Goal: Information Seeking & Learning: Learn about a topic

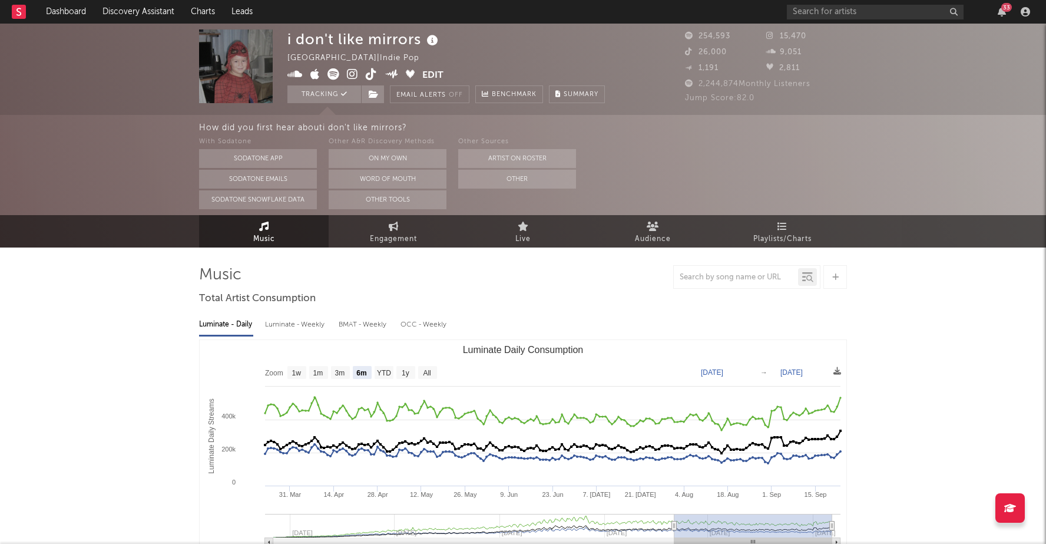
select select "6m"
click at [113, 12] on link "Discovery Assistant" at bounding box center [138, 12] width 88 height 24
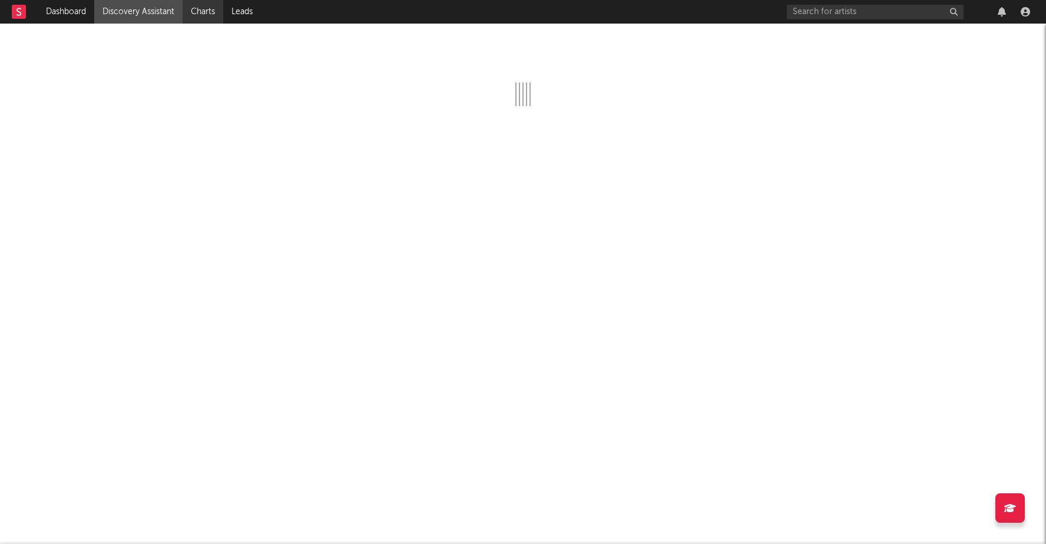
click at [213, 18] on link "Charts" at bounding box center [203, 12] width 41 height 24
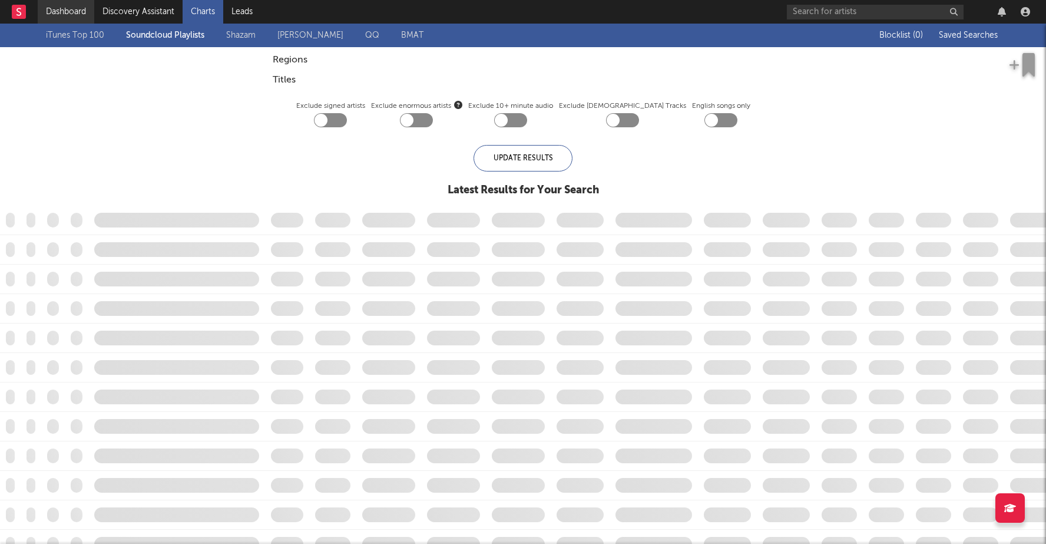
click at [75, 8] on link "Dashboard" at bounding box center [66, 12] width 57 height 24
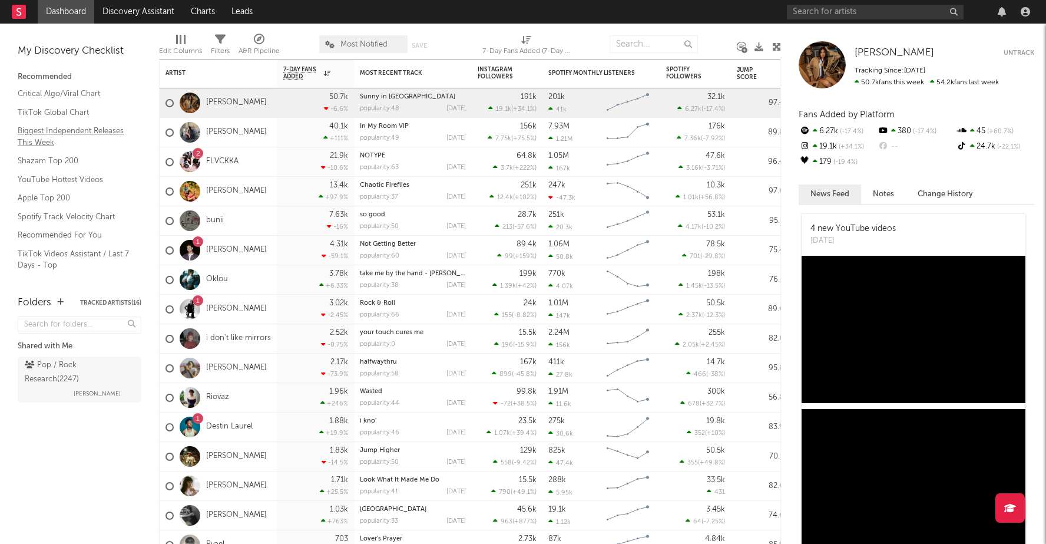
click at [66, 133] on link "Biggest Independent Releases This Week" at bounding box center [74, 136] width 112 height 24
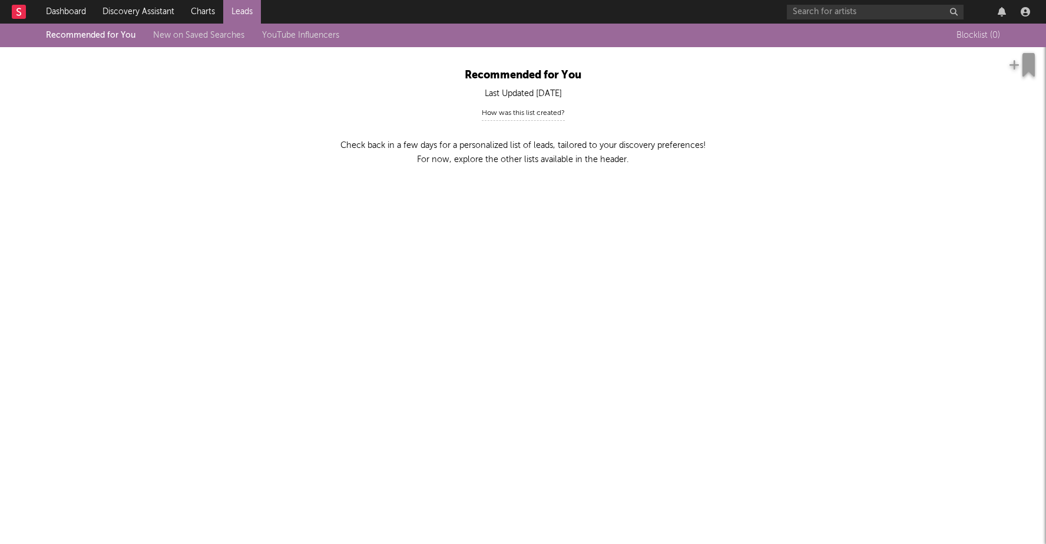
click at [194, 28] on div "Recommended for You New on Saved Searches YouTube Influencers" at bounding box center [201, 35] width 311 height 14
click at [289, 40] on div "Recommended for You New on Saved Searches YouTube Influencers" at bounding box center [201, 35] width 311 height 14
click at [303, 37] on link "YouTube Influencers" at bounding box center [300, 35] width 77 height 8
click at [74, 9] on link "Dashboard" at bounding box center [66, 12] width 57 height 24
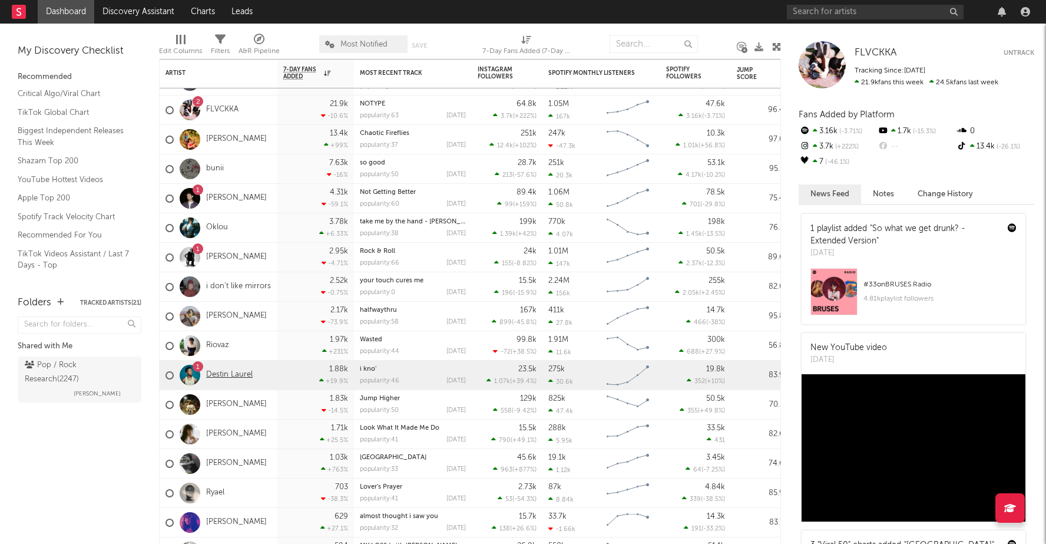
click at [236, 376] on link "Destin Laurel" at bounding box center [229, 375] width 47 height 10
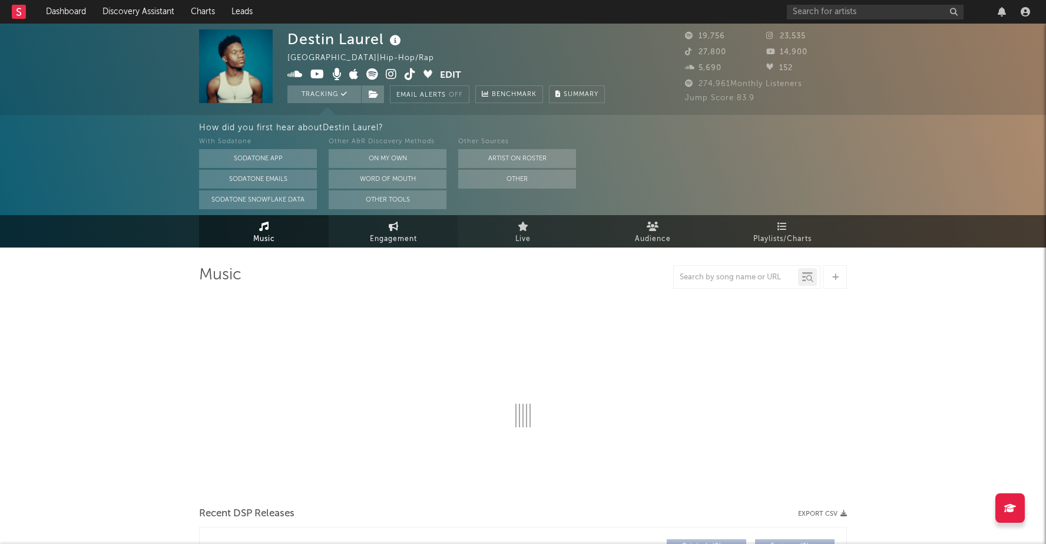
select select "6m"
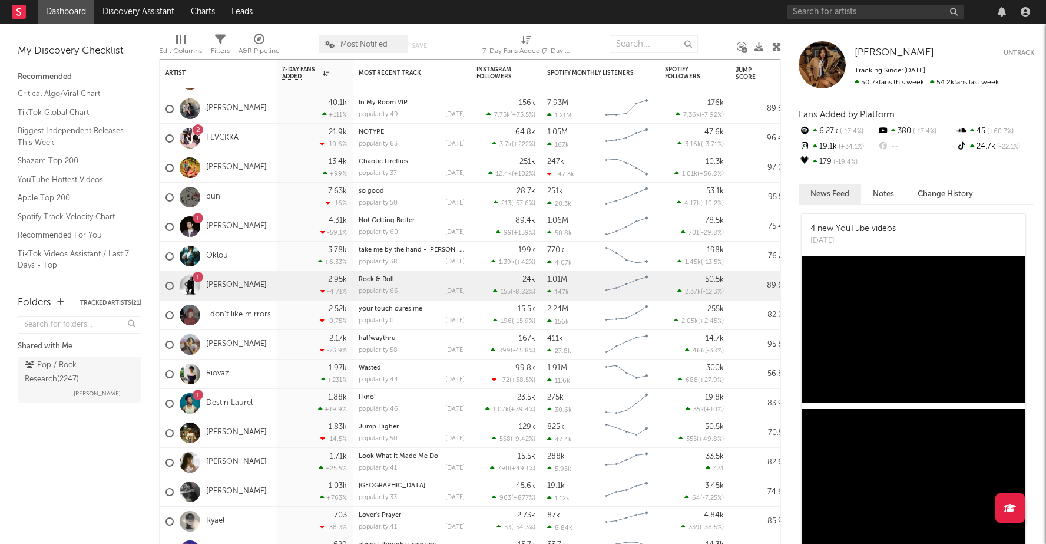
click at [248, 283] on link "[PERSON_NAME]" at bounding box center [236, 285] width 61 height 10
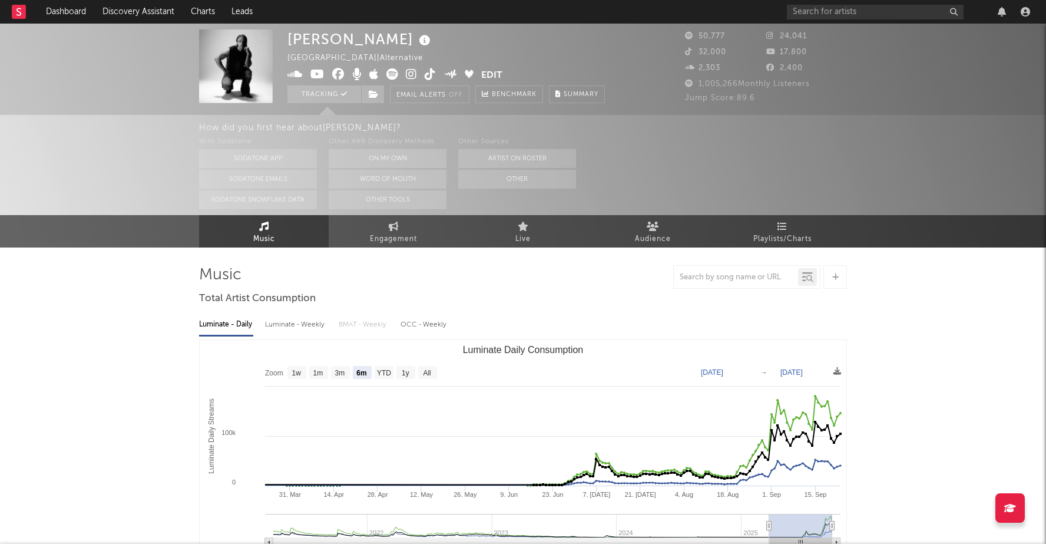
select select "6m"
